Goal: Use online tool/utility: Utilize a website feature to perform a specific function

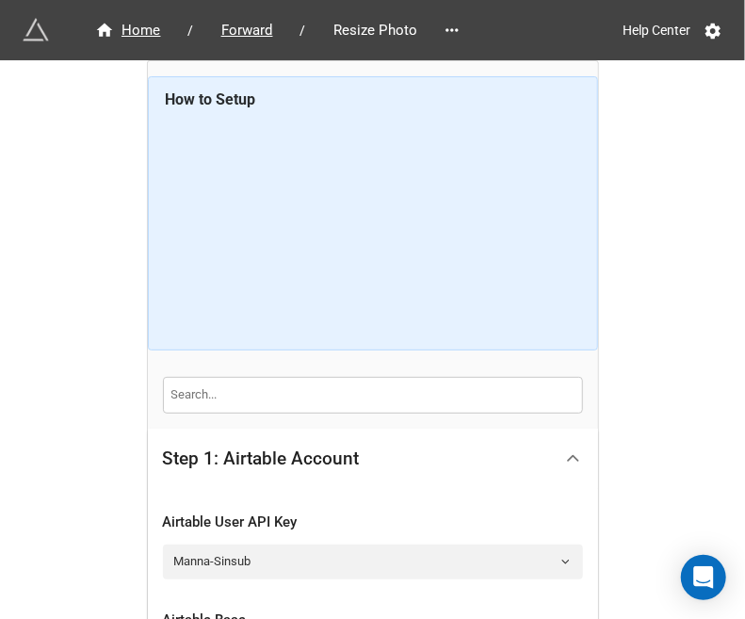
click at [570, 448] on icon at bounding box center [573, 458] width 20 height 20
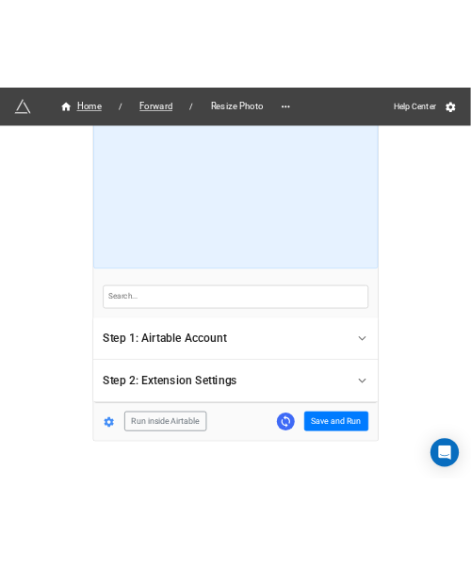
scroll to position [93, 0]
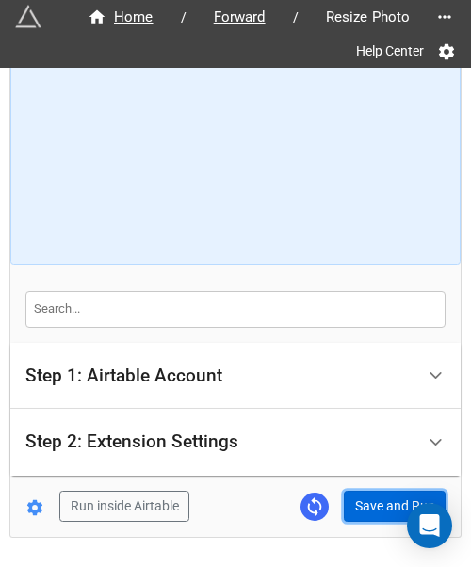
click at [362, 504] on button "Save and Run" at bounding box center [395, 507] width 102 height 32
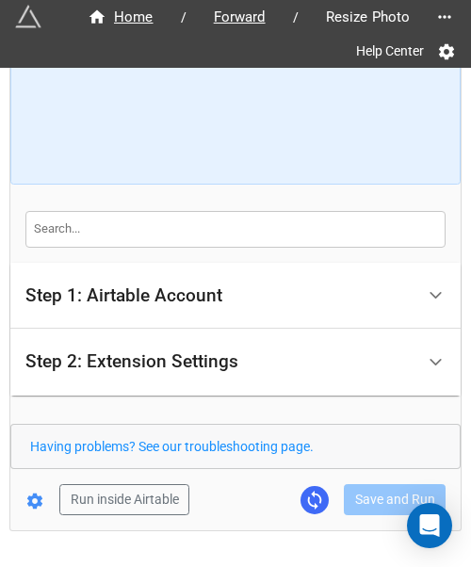
scroll to position [226, 0]
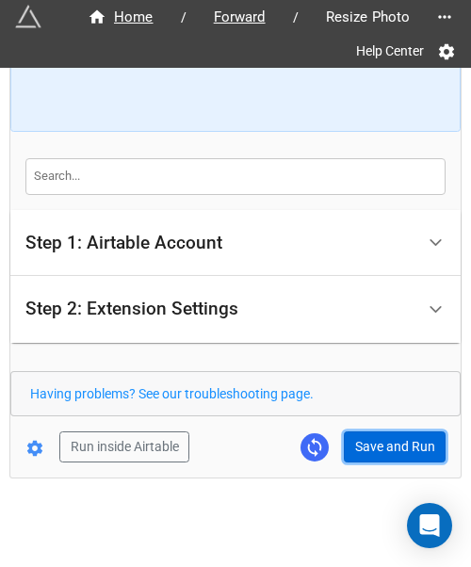
click at [369, 457] on button "Save and Run" at bounding box center [395, 447] width 102 height 32
click at [375, 447] on button "Save and Run" at bounding box center [395, 447] width 102 height 32
drag, startPoint x: 370, startPoint y: 446, endPoint x: 370, endPoint y: 470, distance: 23.5
click at [370, 446] on button "Save and Run" at bounding box center [395, 447] width 102 height 32
click at [345, 442] on button "Save and Run" at bounding box center [395, 447] width 102 height 32
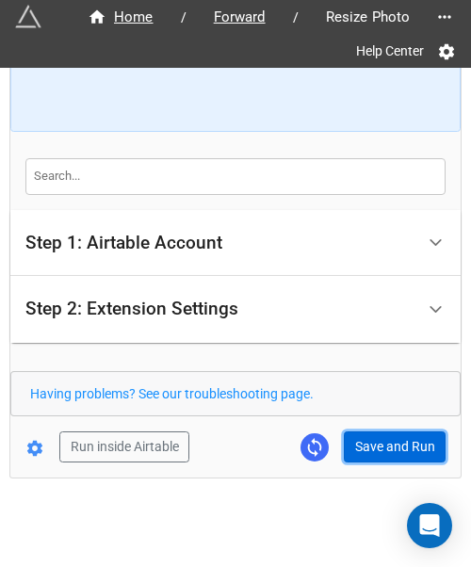
click at [386, 444] on button "Save and Run" at bounding box center [395, 447] width 102 height 32
click at [393, 431] on button "Save and Run" at bounding box center [395, 447] width 102 height 32
drag, startPoint x: 398, startPoint y: 428, endPoint x: 416, endPoint y: 428, distance: 18.8
click at [398, 431] on button "Save and Run" at bounding box center [395, 447] width 102 height 32
click at [397, 444] on button "Save and Run" at bounding box center [395, 447] width 102 height 32
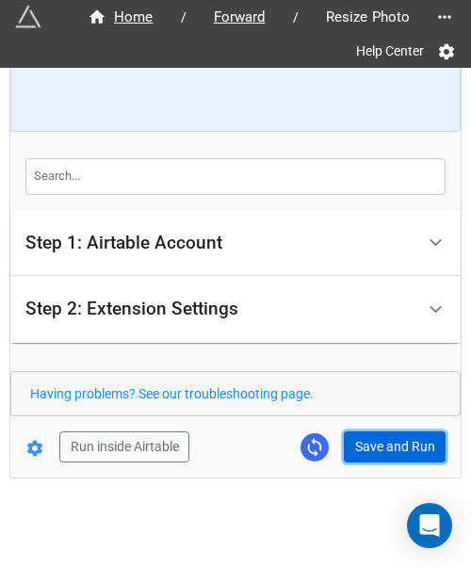
click at [388, 438] on button "Save and Run" at bounding box center [395, 447] width 102 height 32
click at [379, 458] on button "Save and Run" at bounding box center [395, 447] width 102 height 32
click at [388, 447] on button "Save and Run" at bounding box center [395, 447] width 102 height 32
click at [361, 431] on button "Save and Run" at bounding box center [395, 447] width 102 height 32
click at [394, 447] on button "Save and Run" at bounding box center [395, 447] width 102 height 32
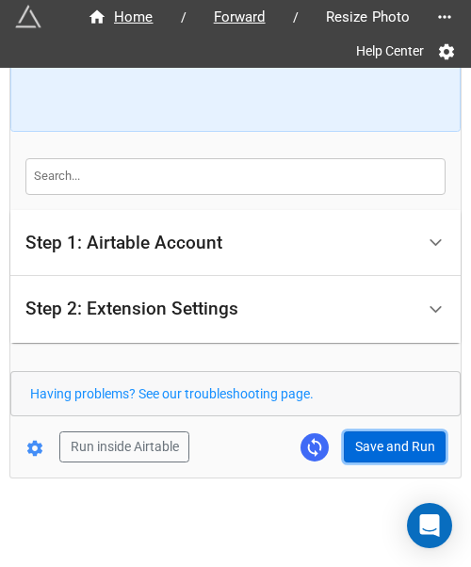
click at [381, 442] on button "Save and Run" at bounding box center [395, 447] width 102 height 32
drag, startPoint x: 384, startPoint y: 435, endPoint x: 430, endPoint y: 434, distance: 45.2
click at [384, 435] on button "Save and Run" at bounding box center [395, 447] width 102 height 32
click at [372, 445] on button "Save and Run" at bounding box center [395, 447] width 102 height 32
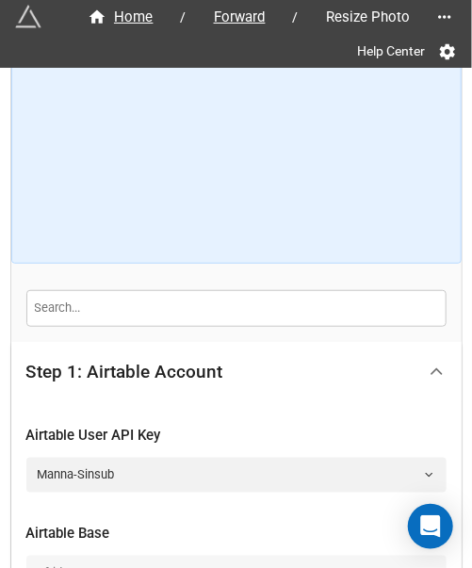
click at [437, 376] on icon at bounding box center [437, 372] width 20 height 20
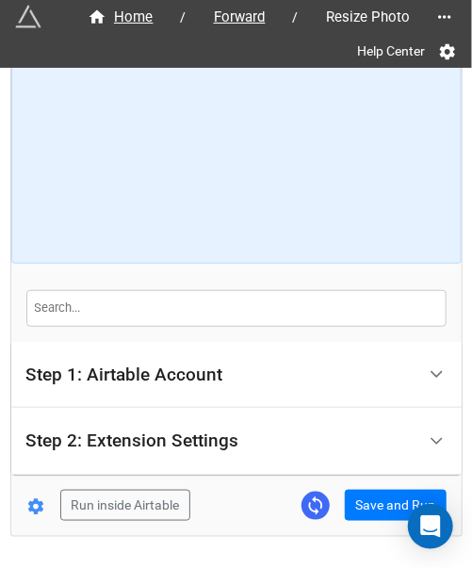
scroll to position [152, 0]
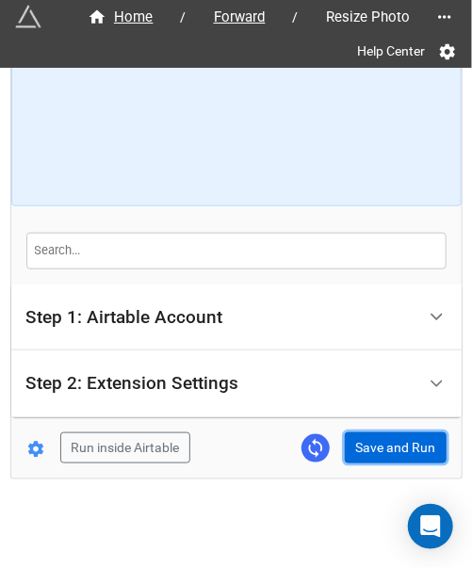
click at [384, 434] on button "Save and Run" at bounding box center [396, 448] width 102 height 32
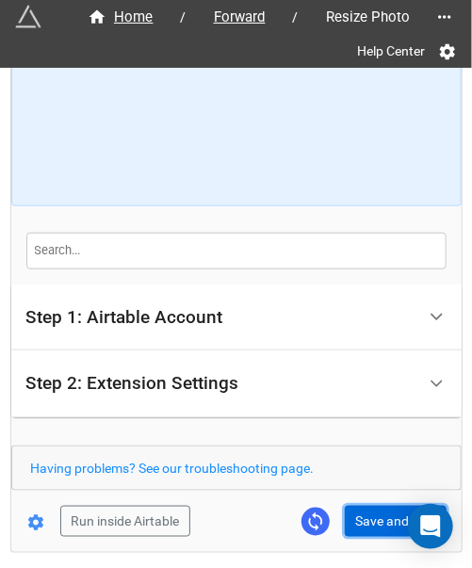
click at [369, 522] on button "Save and Run" at bounding box center [396, 522] width 102 height 32
click at [379, 506] on button "Save and Run" at bounding box center [396, 522] width 102 height 32
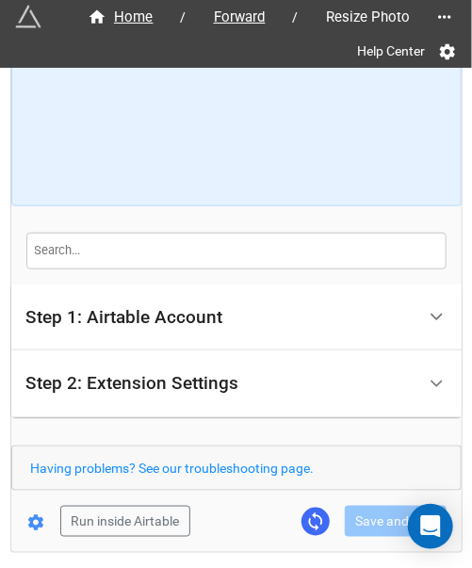
scroll to position [225, 0]
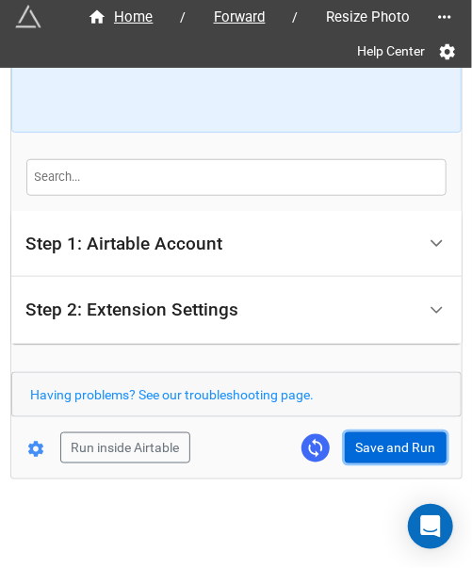
click at [369, 453] on button "Save and Run" at bounding box center [396, 448] width 102 height 32
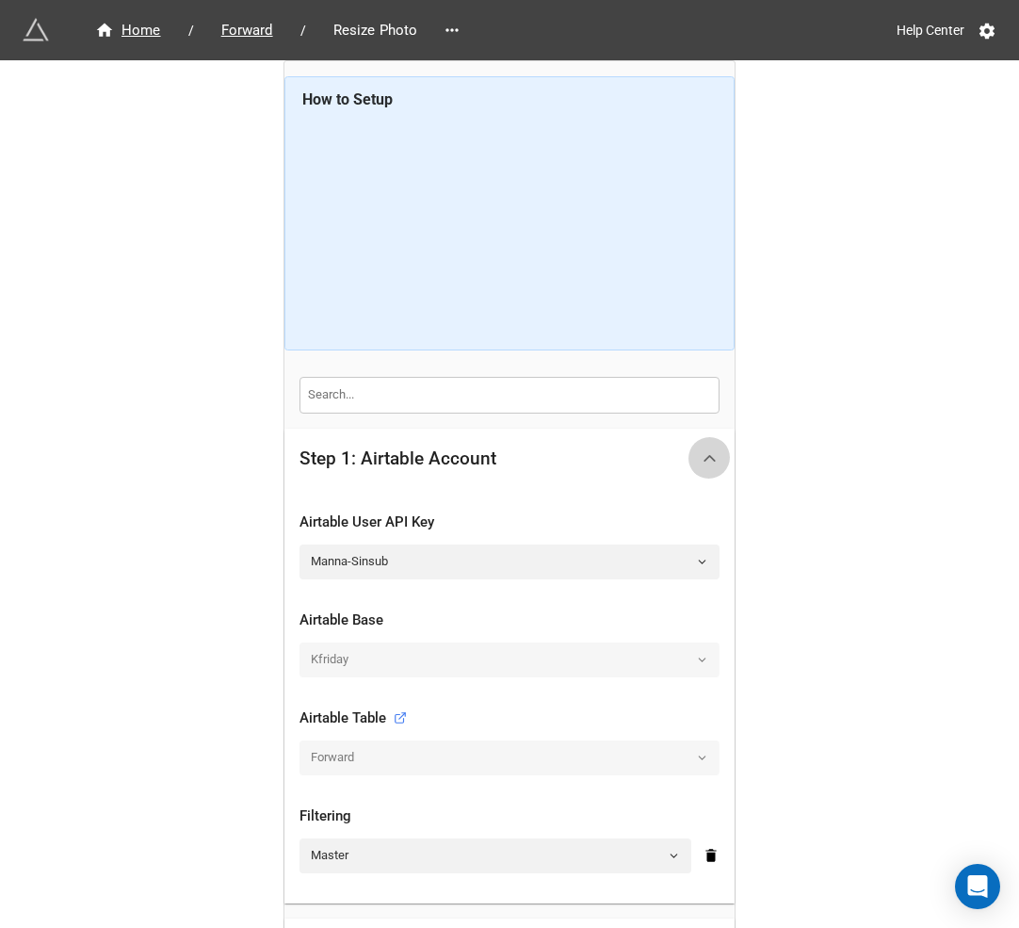
click at [695, 448] on div at bounding box center [710, 458] width 42 height 42
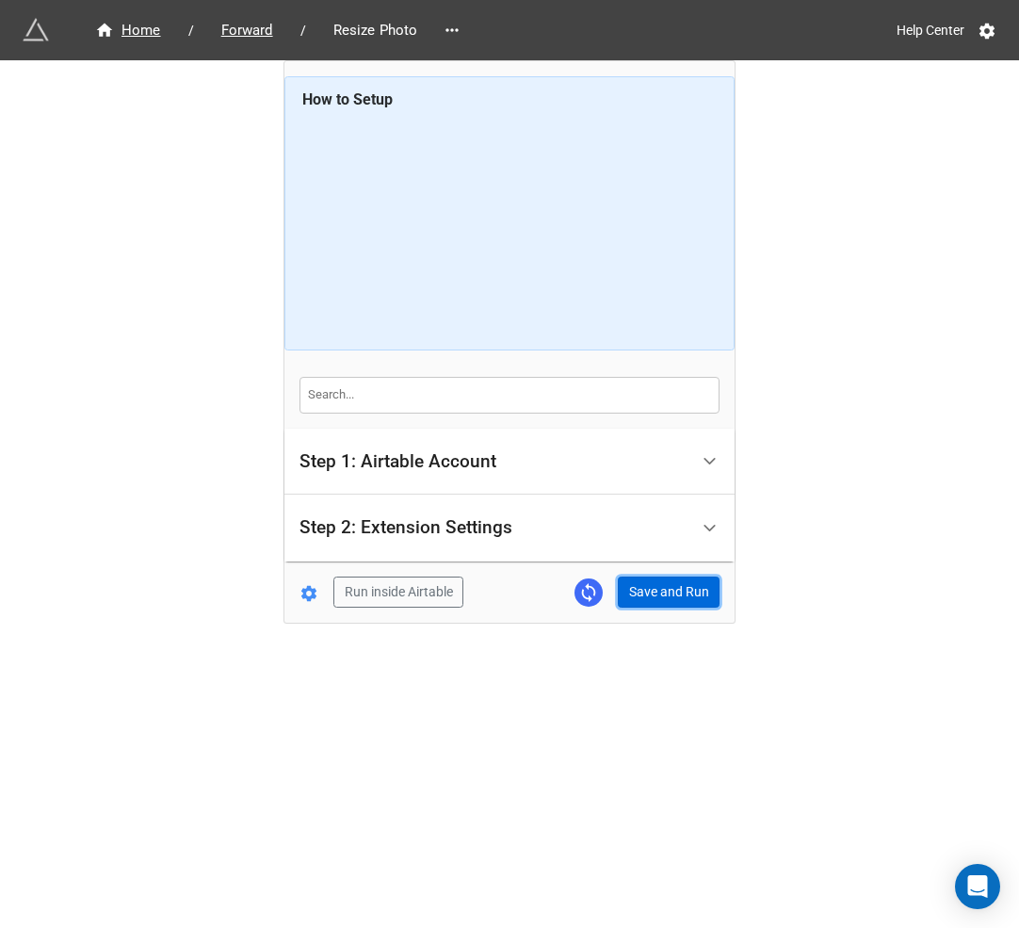
click at [639, 595] on button "Save and Run" at bounding box center [669, 592] width 102 height 32
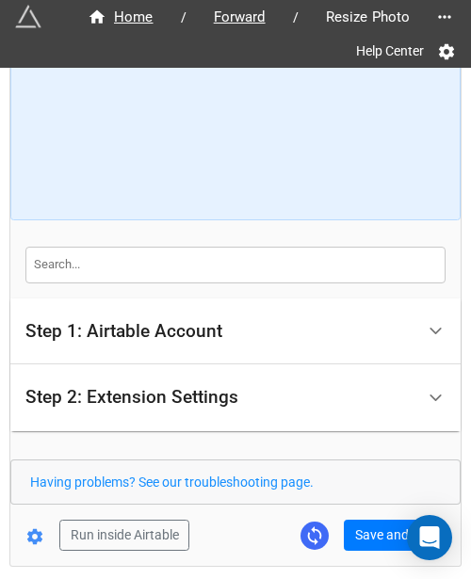
scroll to position [214, 0]
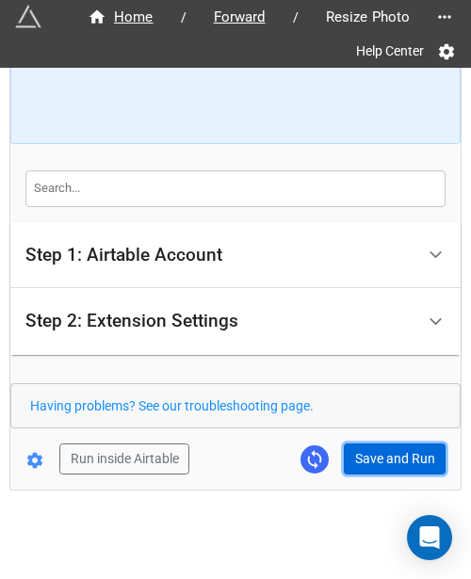
drag, startPoint x: 394, startPoint y: 464, endPoint x: 367, endPoint y: 349, distance: 117.9
click at [396, 463] on button "Save and Run" at bounding box center [395, 460] width 102 height 32
drag, startPoint x: 381, startPoint y: 451, endPoint x: 405, endPoint y: 447, distance: 24.8
click at [381, 451] on button "Save and Run" at bounding box center [395, 460] width 102 height 32
click at [382, 466] on button "Save and Run" at bounding box center [395, 460] width 102 height 32
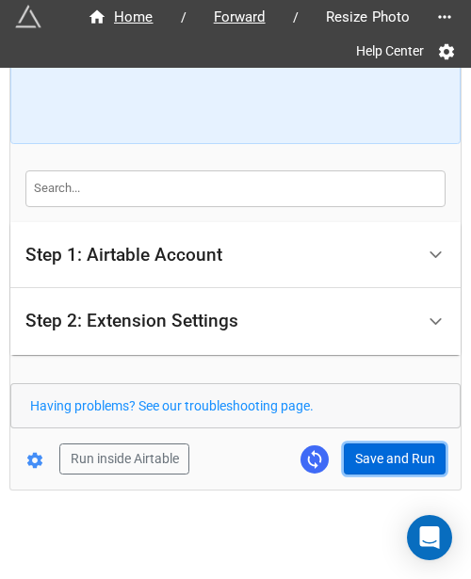
drag, startPoint x: 384, startPoint y: 452, endPoint x: 469, endPoint y: 442, distance: 85.4
click at [384, 452] on button "Save and Run" at bounding box center [395, 460] width 102 height 32
drag, startPoint x: 382, startPoint y: 463, endPoint x: 413, endPoint y: 483, distance: 36.1
click at [382, 463] on button "Save and Run" at bounding box center [395, 460] width 102 height 32
drag, startPoint x: 364, startPoint y: 464, endPoint x: 396, endPoint y: 448, distance: 35.8
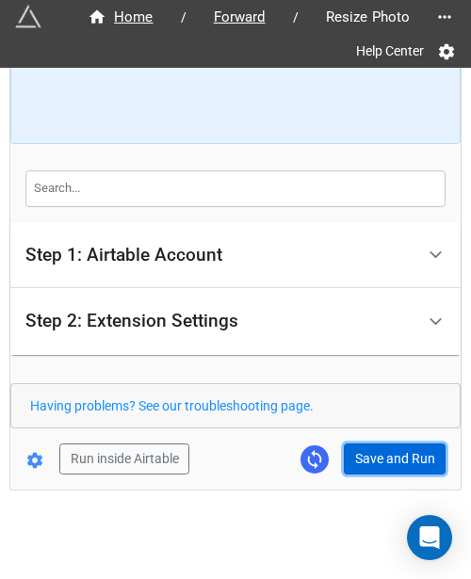
click at [364, 464] on button "Save and Run" at bounding box center [395, 460] width 102 height 32
click at [382, 448] on button "Save and Run" at bounding box center [395, 460] width 102 height 32
click at [397, 447] on button "Save and Run" at bounding box center [395, 460] width 102 height 32
drag, startPoint x: 398, startPoint y: 436, endPoint x: 434, endPoint y: 442, distance: 36.2
click at [398, 436] on form "How to Setup Step 1: Airtable Account Airtable User API Key Manna-Sinsub Airtab…" at bounding box center [235, 172] width 450 height 605
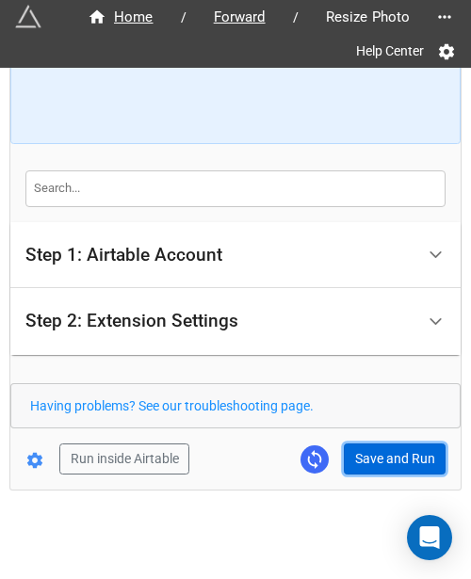
click at [403, 461] on button "Save and Run" at bounding box center [395, 460] width 102 height 32
drag, startPoint x: 400, startPoint y: 462, endPoint x: 396, endPoint y: 483, distance: 22.2
click at [399, 462] on button "Save and Run" at bounding box center [395, 460] width 102 height 32
click at [399, 448] on button "Save and Run" at bounding box center [395, 460] width 102 height 32
click at [358, 455] on button "Save and Run" at bounding box center [395, 460] width 102 height 32
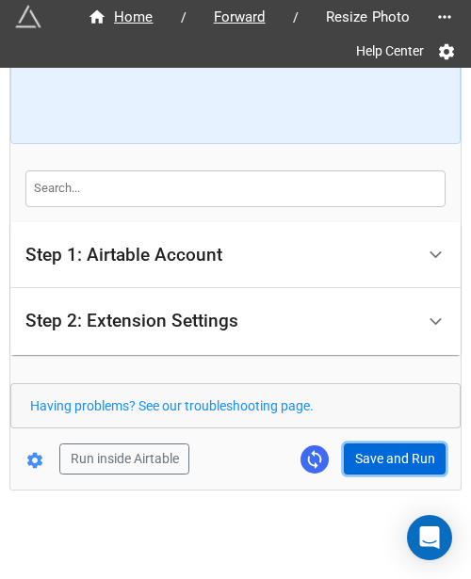
click at [371, 466] on button "Save and Run" at bounding box center [395, 460] width 102 height 32
drag, startPoint x: 365, startPoint y: 448, endPoint x: 458, endPoint y: 448, distance: 92.3
click at [367, 448] on button "Save and Run" at bounding box center [395, 460] width 102 height 32
drag, startPoint x: 377, startPoint y: 468, endPoint x: 467, endPoint y: 395, distance: 116.5
click at [377, 468] on button "Save and Run" at bounding box center [395, 460] width 102 height 32
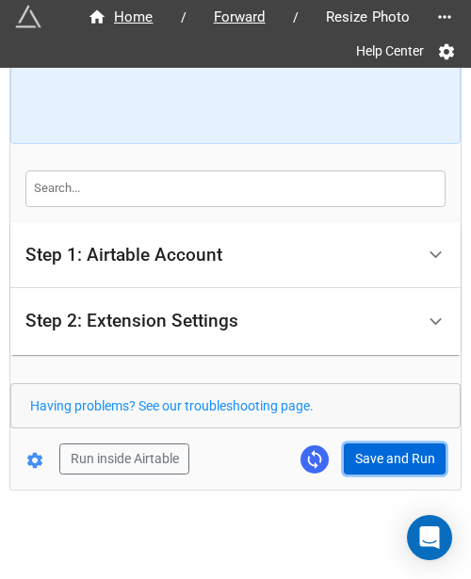
click at [382, 458] on button "Save and Run" at bounding box center [395, 460] width 102 height 32
click at [415, 457] on button "Save and Run" at bounding box center [395, 460] width 102 height 32
drag, startPoint x: 403, startPoint y: 460, endPoint x: 449, endPoint y: 450, distance: 47.1
click at [403, 460] on button "Save and Run" at bounding box center [395, 460] width 102 height 32
click at [401, 462] on button "Save and Run" at bounding box center [395, 460] width 102 height 32
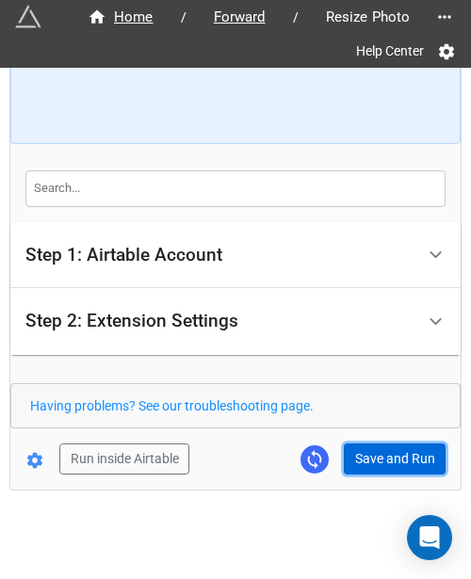
click at [396, 463] on button "Save and Run" at bounding box center [395, 460] width 102 height 32
click at [379, 455] on button "Save and Run" at bounding box center [395, 460] width 102 height 32
click at [361, 459] on button "Save and Run" at bounding box center [395, 460] width 102 height 32
drag, startPoint x: 387, startPoint y: 444, endPoint x: 446, endPoint y: 363, distance: 100.4
click at [387, 444] on button "Save and Run" at bounding box center [395, 460] width 102 height 32
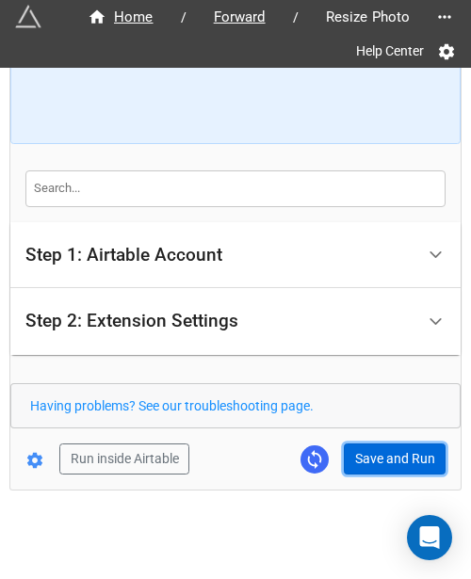
click at [369, 446] on button "Save and Run" at bounding box center [395, 460] width 102 height 32
click at [388, 458] on button "Save and Run" at bounding box center [395, 460] width 102 height 32
drag, startPoint x: 359, startPoint y: 459, endPoint x: 437, endPoint y: 532, distance: 107.3
click at [360, 459] on button "Save and Run" at bounding box center [395, 460] width 102 height 32
click at [386, 458] on button "Save and Run" at bounding box center [395, 460] width 102 height 32
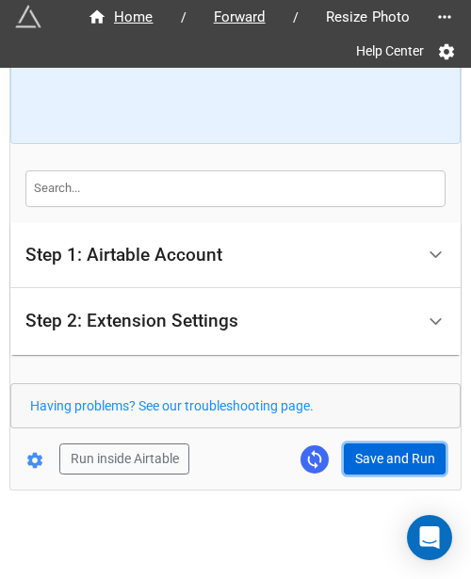
click at [372, 462] on button "Save and Run" at bounding box center [395, 460] width 102 height 32
